Goal: Information Seeking & Learning: Learn about a topic

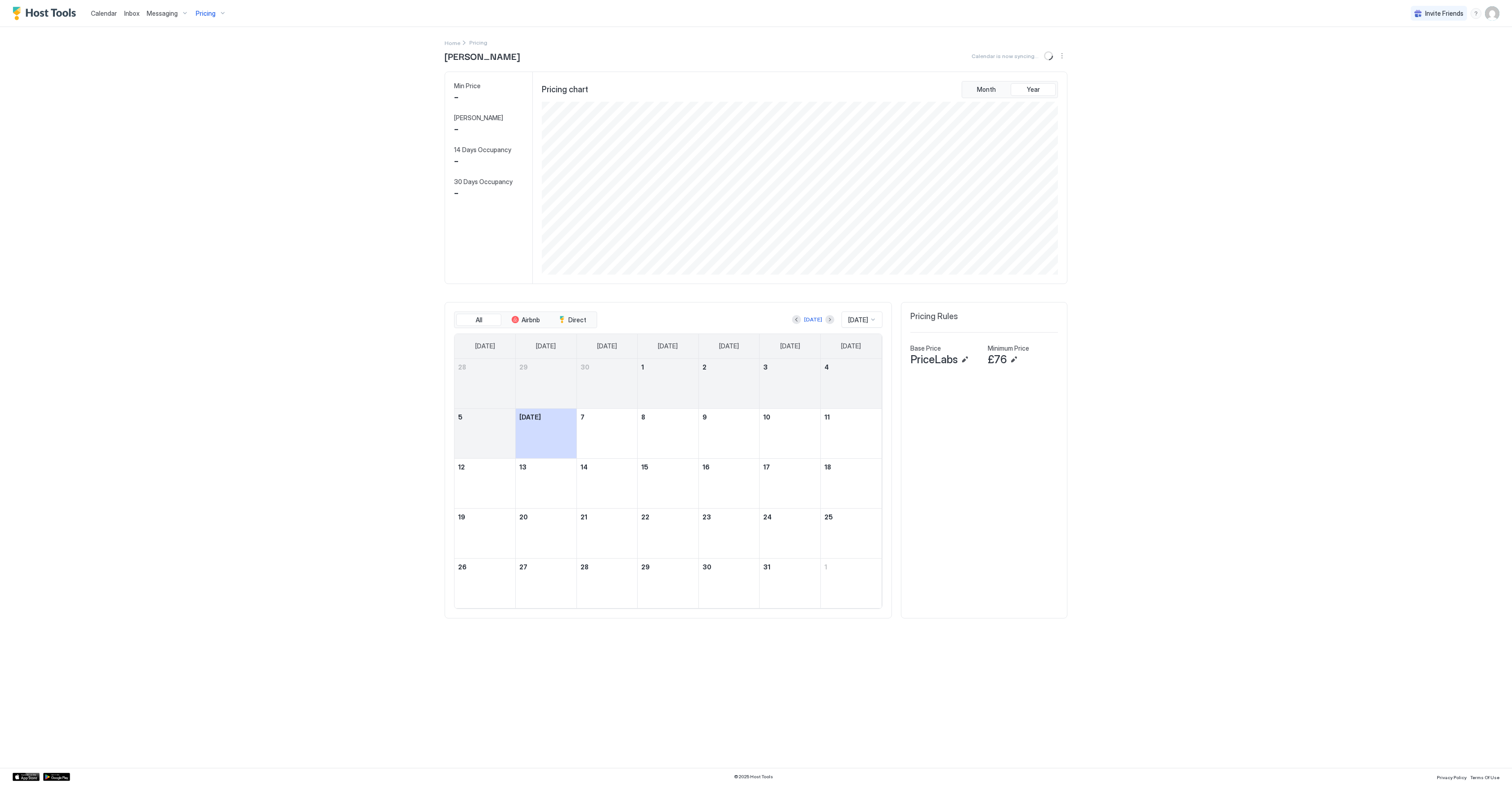
scroll to position [173, 518]
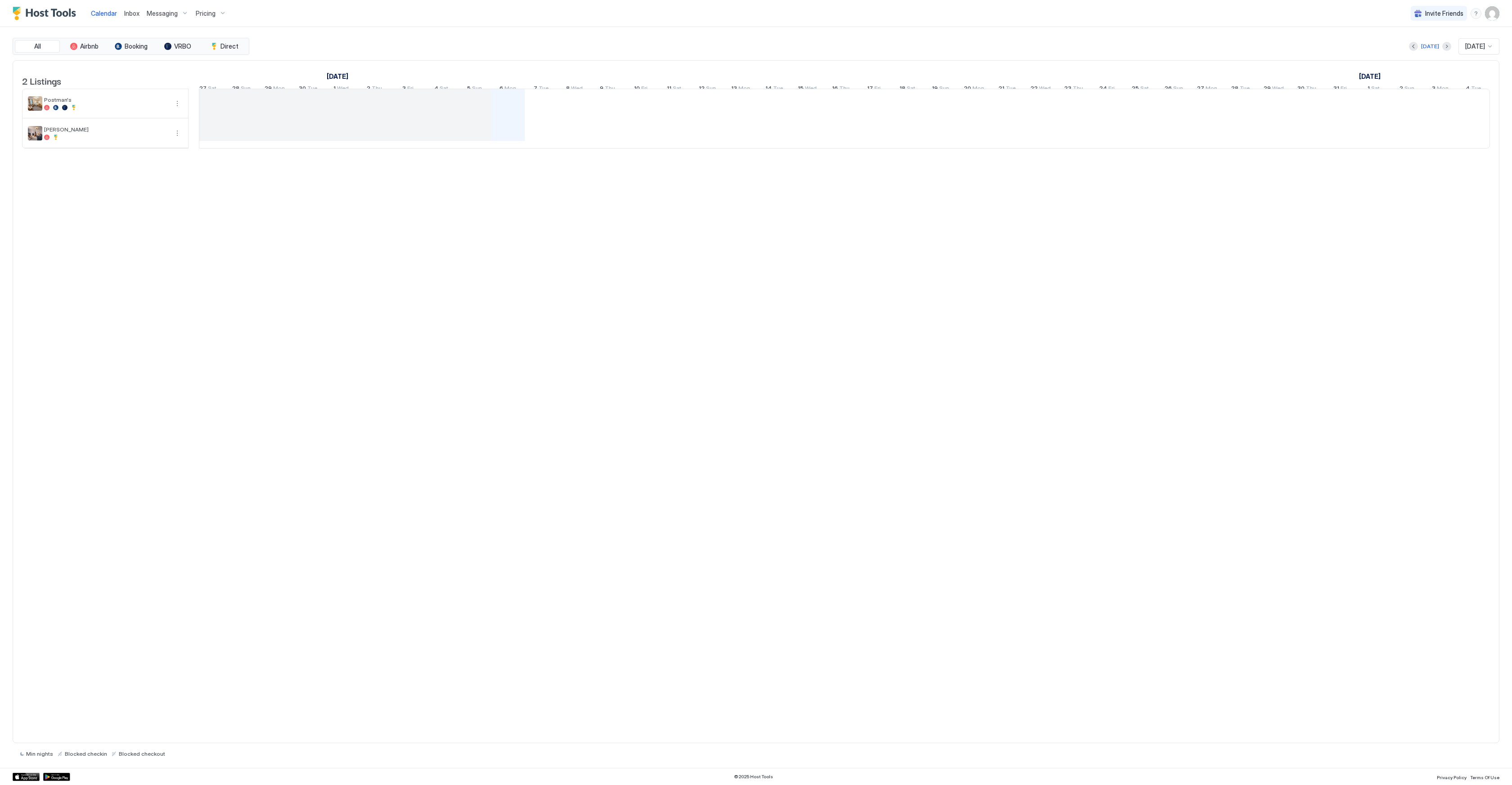
scroll to position [0, 208]
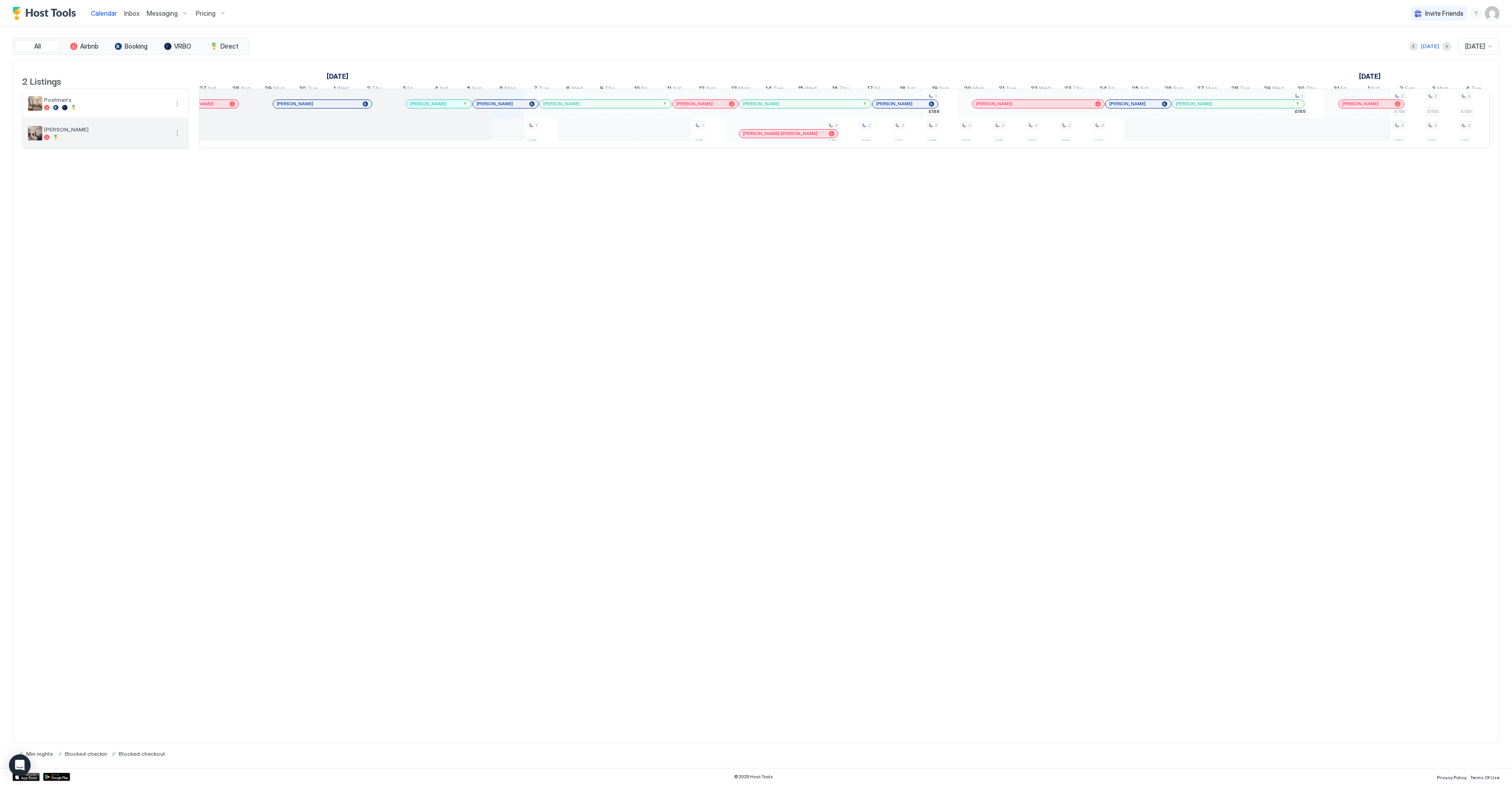
click at [176, 139] on button "More options" at bounding box center [177, 133] width 11 height 11
click at [159, 168] on div "Pricing" at bounding box center [157, 168] width 57 height 14
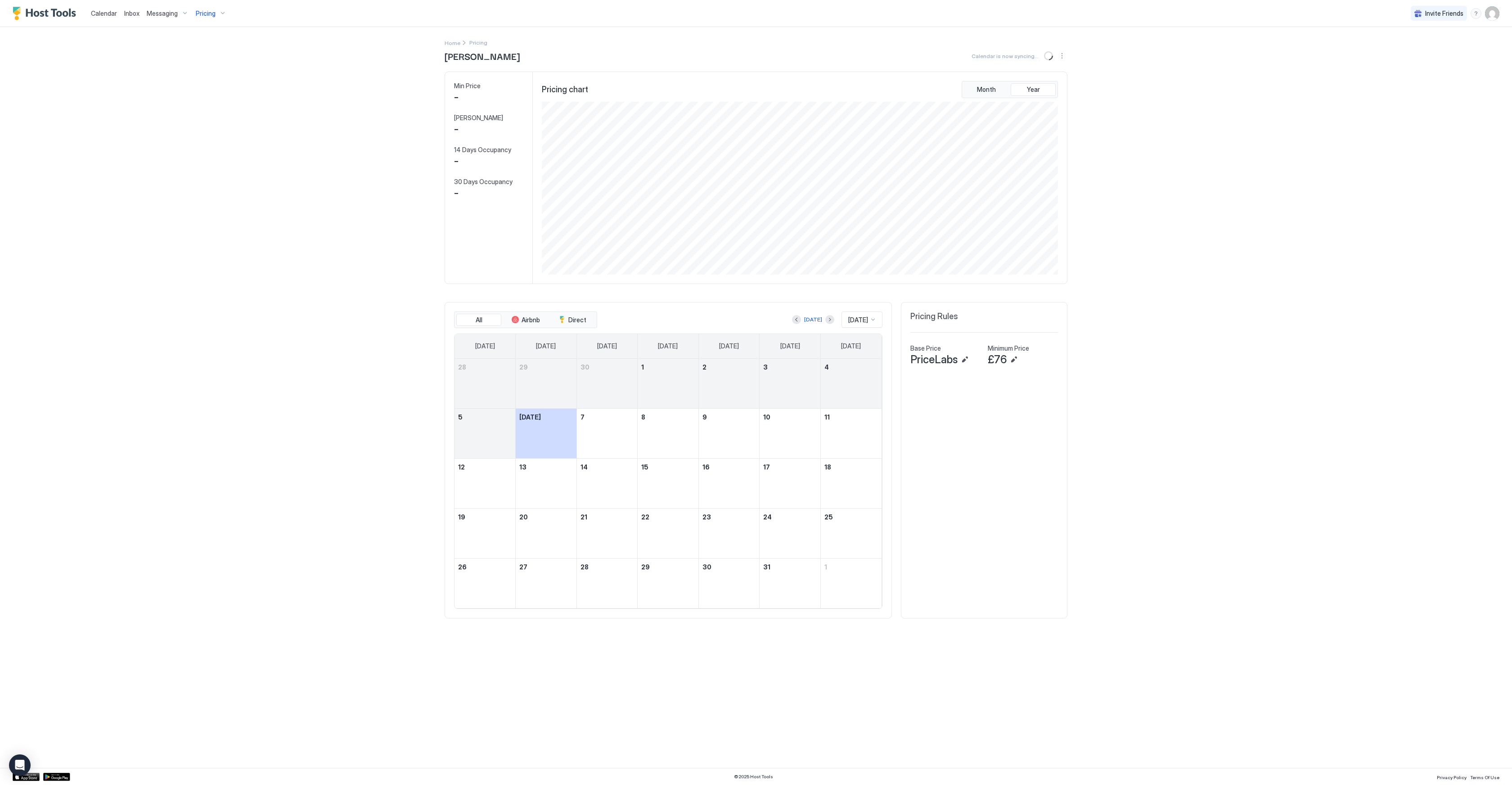
scroll to position [173, 518]
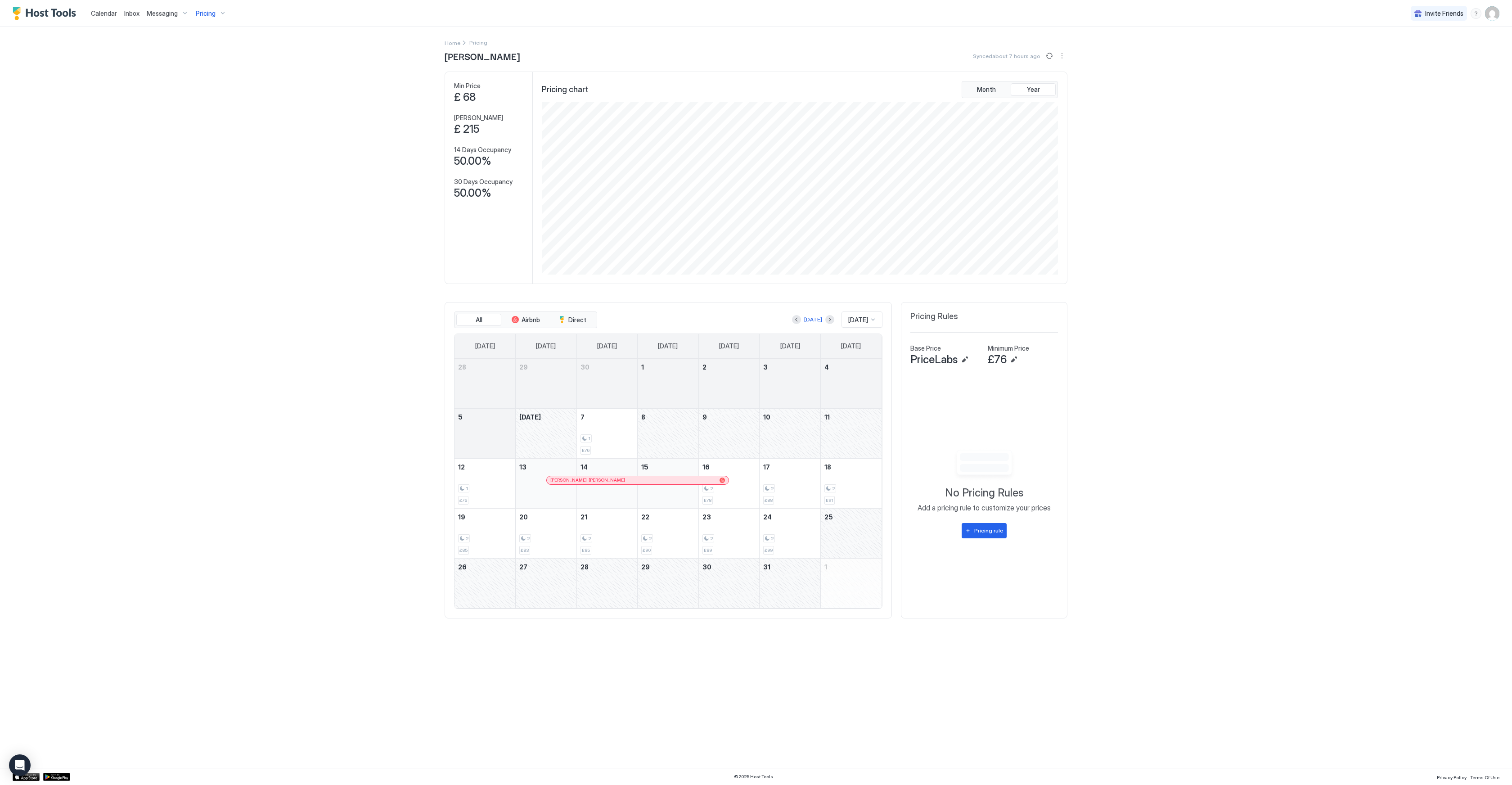
click at [818, 320] on div "[DATE]" at bounding box center [813, 320] width 42 height 11
click at [825, 320] on button "Next month" at bounding box center [829, 319] width 9 height 9
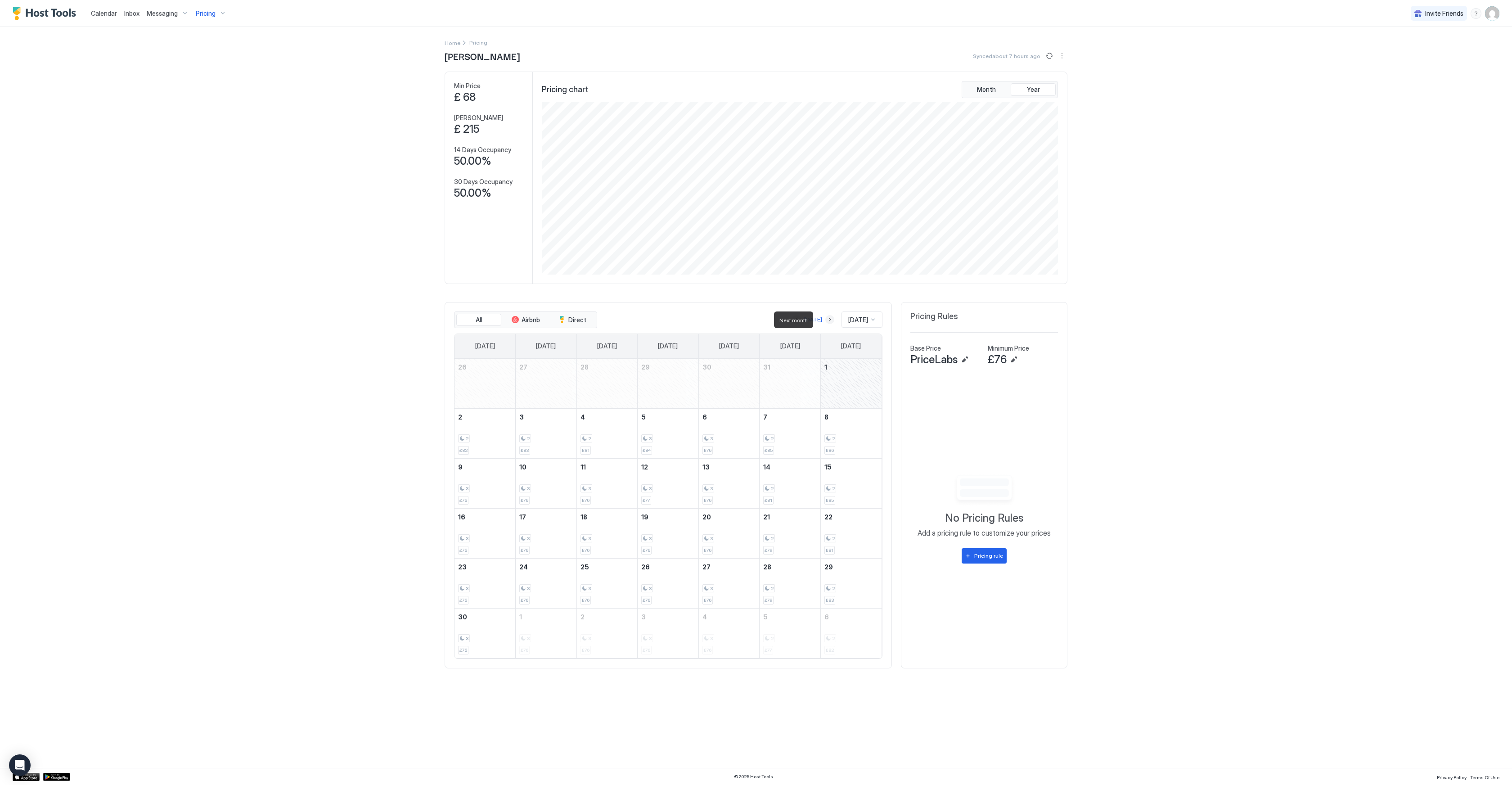
click at [825, 320] on button "Next month" at bounding box center [829, 319] width 9 height 9
click at [98, 13] on span "Calendar" at bounding box center [104, 13] width 26 height 8
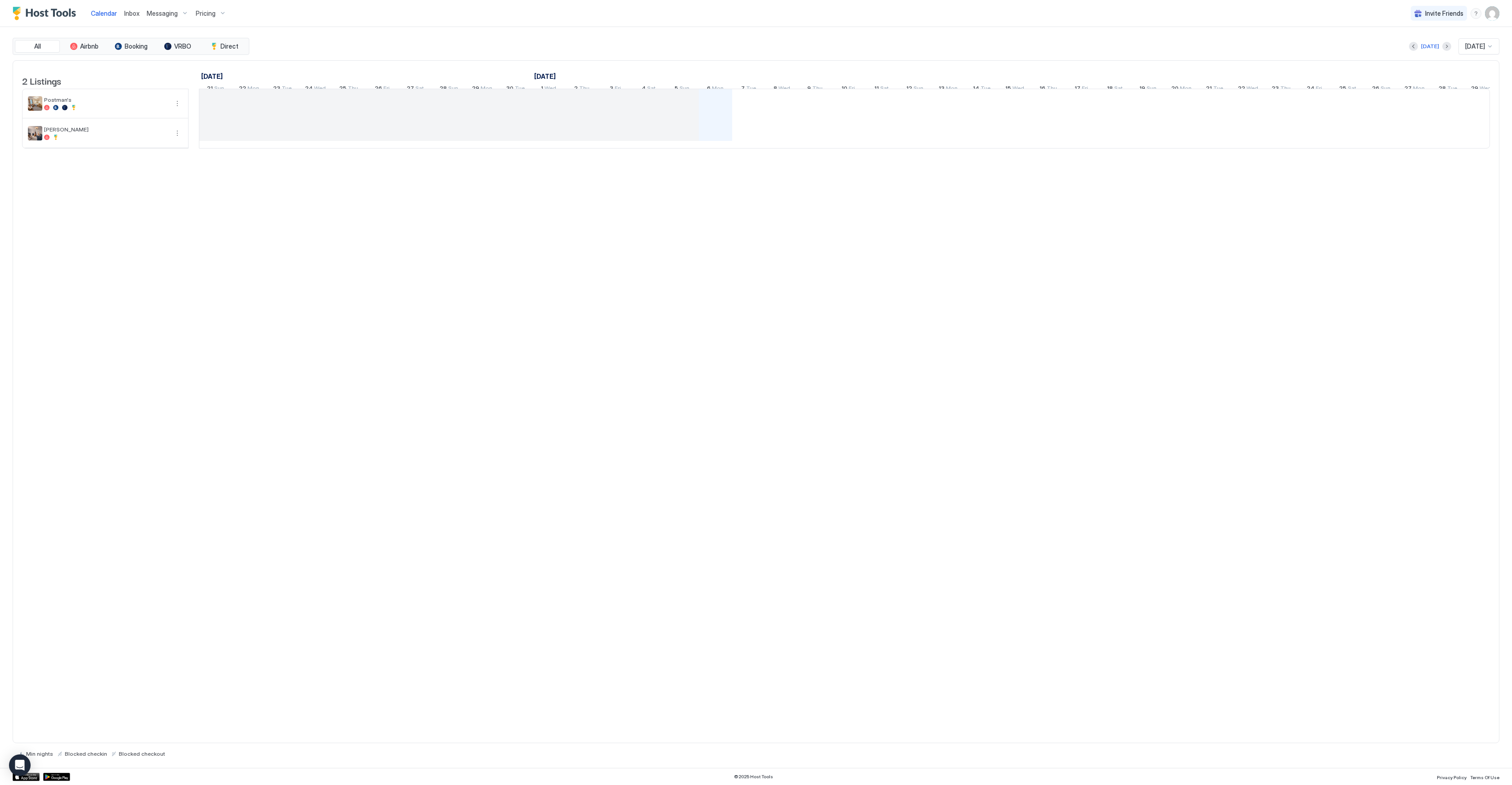
scroll to position [0, 208]
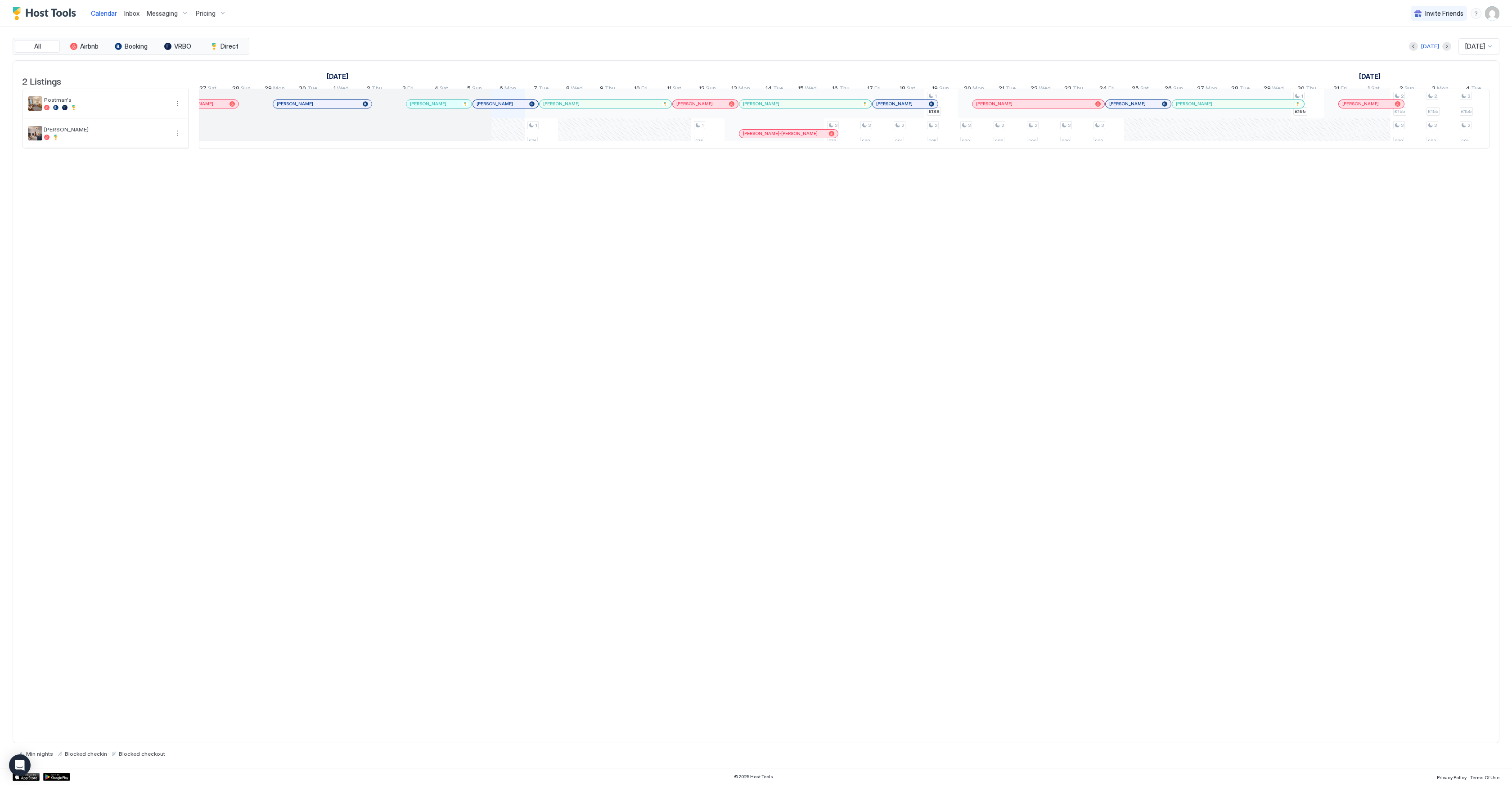
click at [819, 193] on div "2 Listings [DATE] [DATE] [DATE] [DATE] 21 Sun 22 Mon 23 Tue 24 Wed 25 Thu 26 Fr…" at bounding box center [756, 402] width 1487 height 683
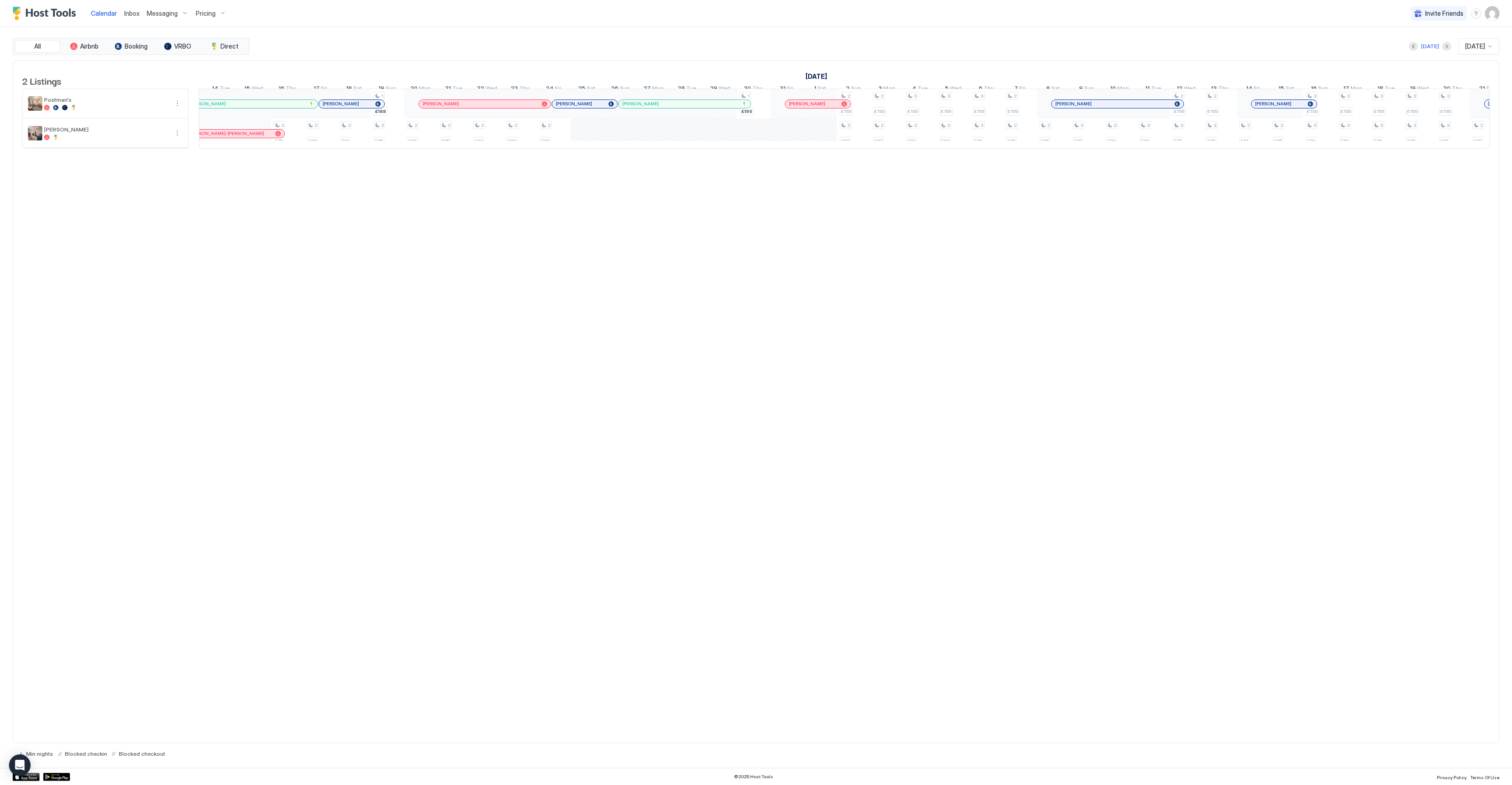
scroll to position [0, 761]
